Goal: Information Seeking & Learning: Learn about a topic

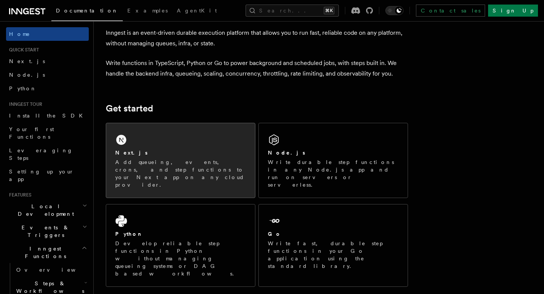
scroll to position [35, 0]
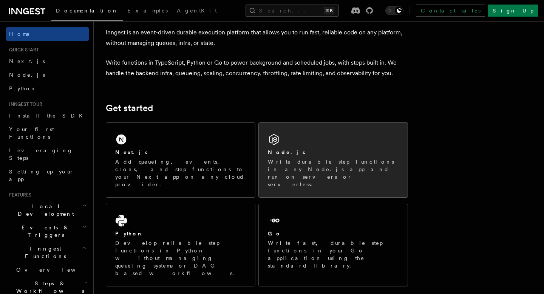
click at [279, 163] on p "Write durable step functions in any Node.js app and run on servers or serverles…" at bounding box center [333, 173] width 131 height 30
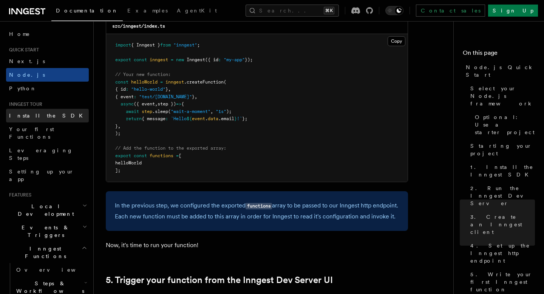
scroll to position [1446, 0]
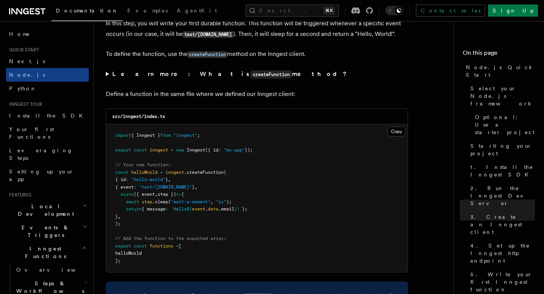
click at [33, 9] on icon at bounding box center [27, 11] width 36 height 9
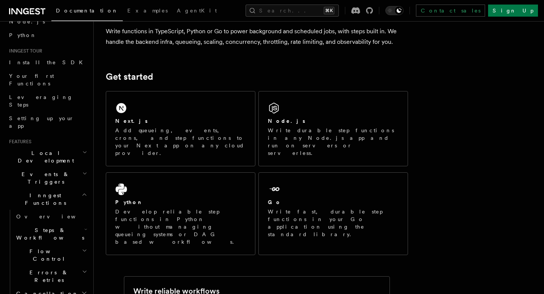
scroll to position [69, 0]
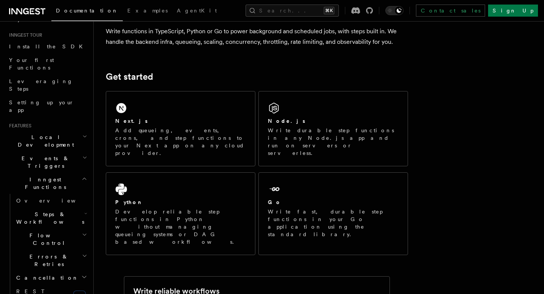
click at [76, 130] on h2 "Local Development" at bounding box center [47, 140] width 83 height 21
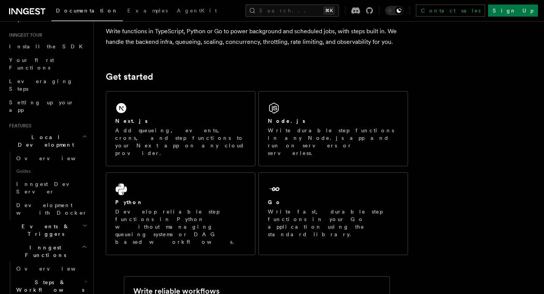
click at [76, 130] on h2 "Local Development" at bounding box center [47, 140] width 83 height 21
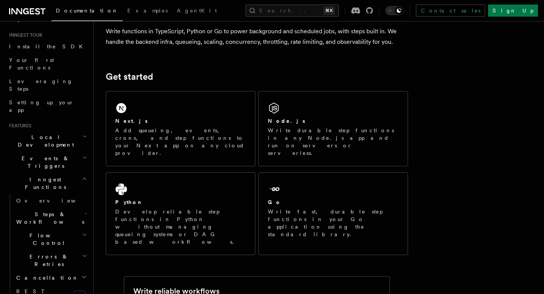
click at [67, 152] on h2 "Events & Triggers" at bounding box center [47, 162] width 83 height 21
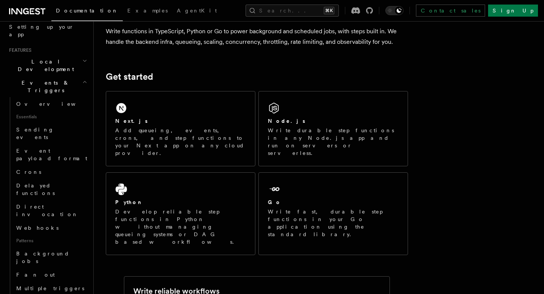
scroll to position [154, 0]
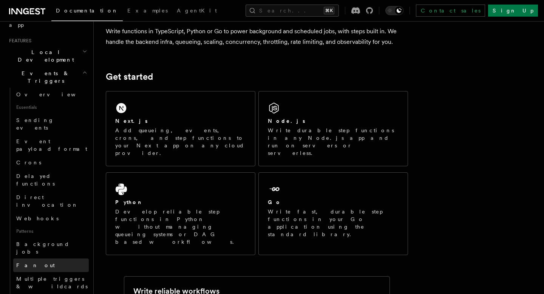
click at [47, 258] on link "Fan out" at bounding box center [51, 265] width 76 height 14
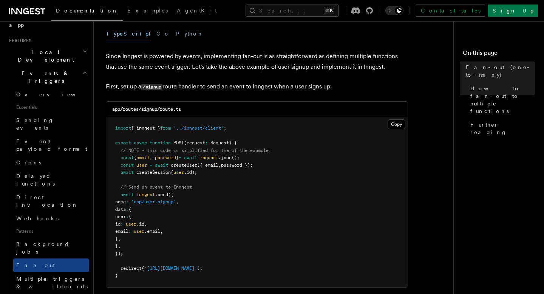
scroll to position [447, 0]
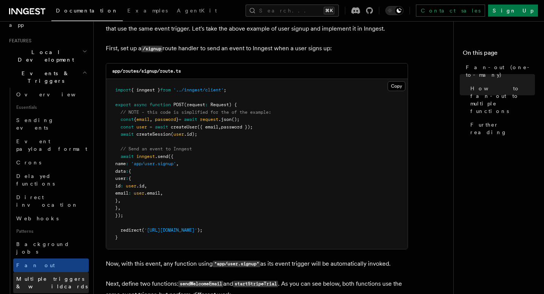
click at [71, 276] on span "Multiple triggers & wildcards" at bounding box center [51, 283] width 71 height 14
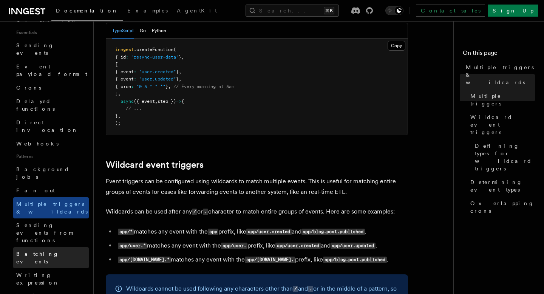
scroll to position [231, 0]
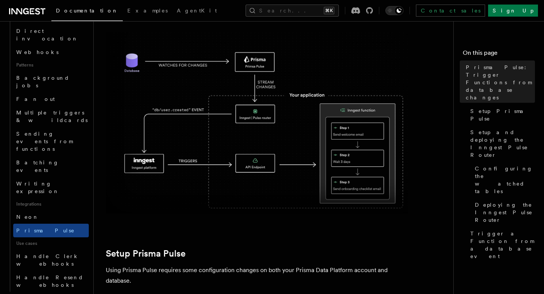
scroll to position [324, 0]
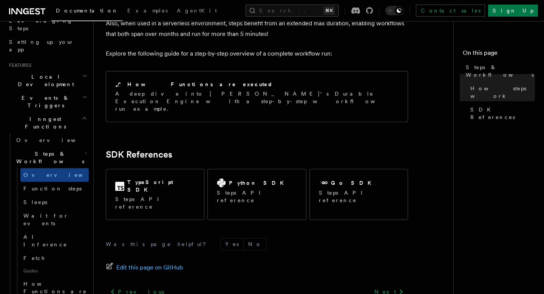
scroll to position [126, 0]
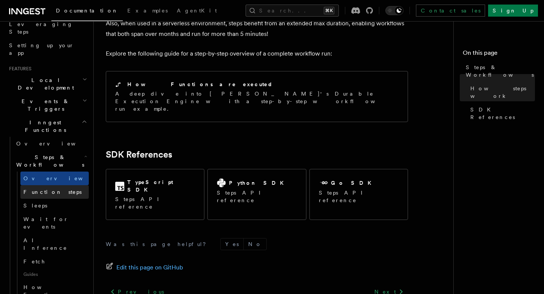
click at [64, 185] on link "Function steps" at bounding box center [54, 192] width 68 height 14
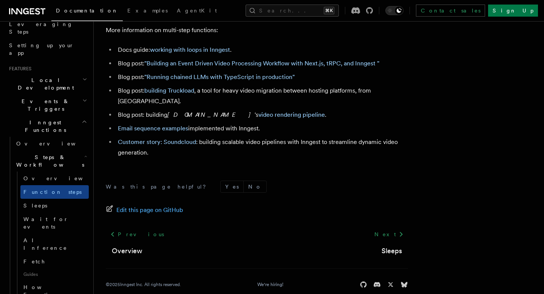
scroll to position [2599, 0]
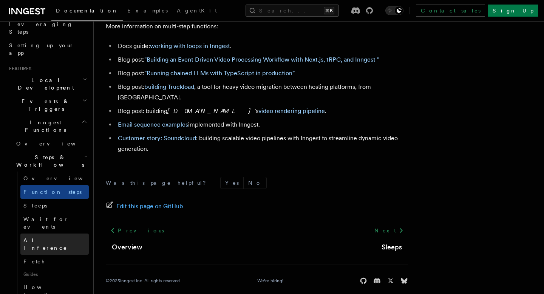
click at [50, 237] on span "AI Inference" at bounding box center [45, 244] width 44 height 14
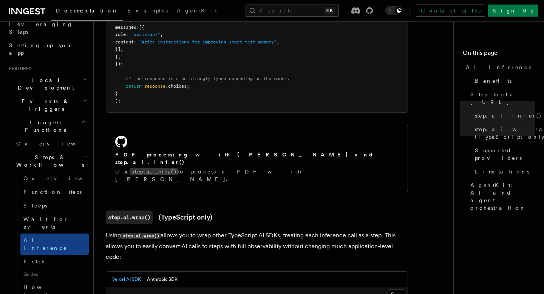
scroll to position [558, 0]
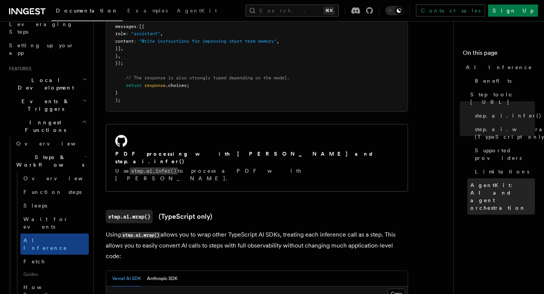
click at [506, 181] on span "AgentKit: AI and agent orchestration" at bounding box center [502, 196] width 65 height 30
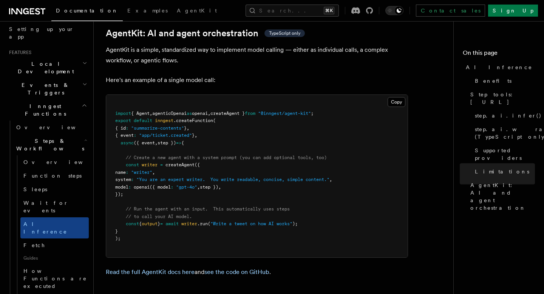
scroll to position [2202, 0]
